Goal: Information Seeking & Learning: Compare options

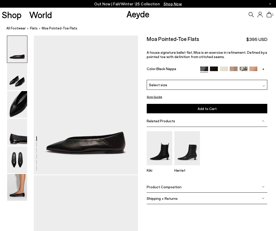
click at [235, 84] on div "Select size" at bounding box center [207, 85] width 120 height 10
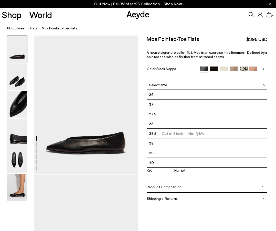
click at [234, 84] on div "Select size" at bounding box center [207, 85] width 120 height 10
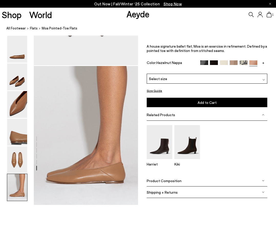
scroll to position [660, 0]
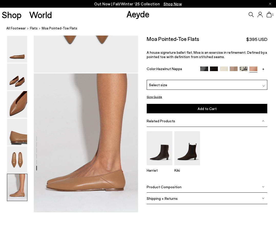
click at [215, 69] on img at bounding box center [214, 71] width 8 height 8
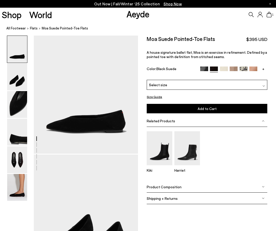
scroll to position [21, 0]
click at [203, 70] on img at bounding box center [204, 71] width 8 height 8
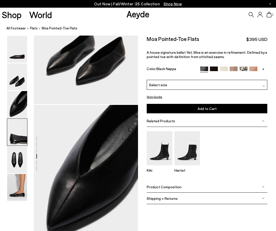
scroll to position [99, 0]
